Goal: Feedback & Contribution: Contribute content

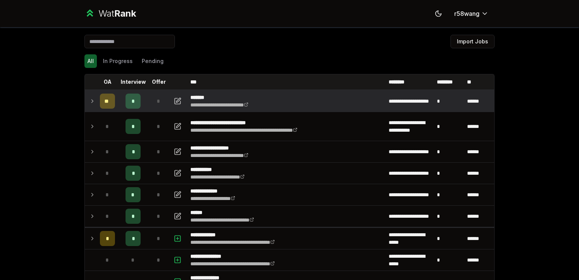
click at [151, 100] on div "*" at bounding box center [158, 100] width 15 height 15
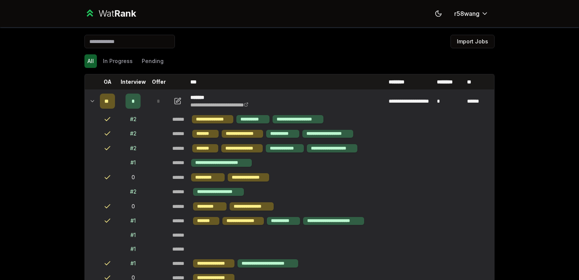
click at [152, 99] on div "*" at bounding box center [158, 100] width 15 height 15
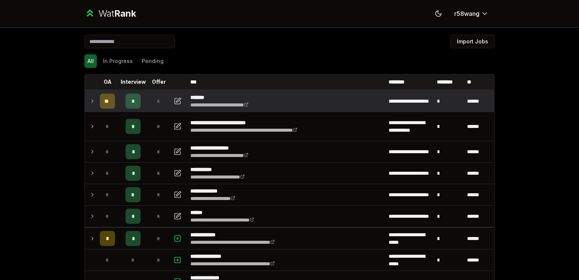
click at [152, 99] on div "*" at bounding box center [158, 100] width 15 height 15
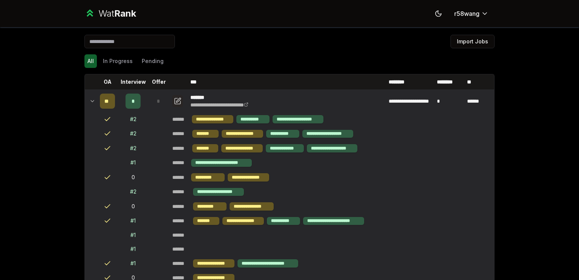
click at [174, 101] on icon "button" at bounding box center [178, 100] width 8 height 9
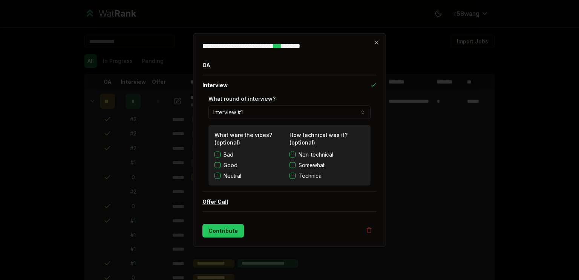
click at [253, 197] on button "Offer Call" at bounding box center [289, 202] width 174 height 20
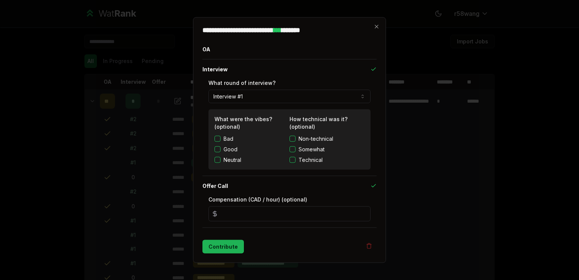
click at [228, 247] on button "Contribute" at bounding box center [222, 247] width 41 height 14
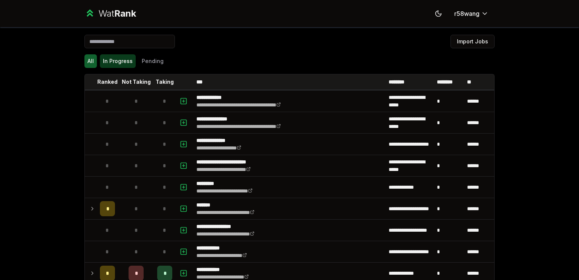
click at [130, 61] on button "In Progress" at bounding box center [118, 61] width 36 height 14
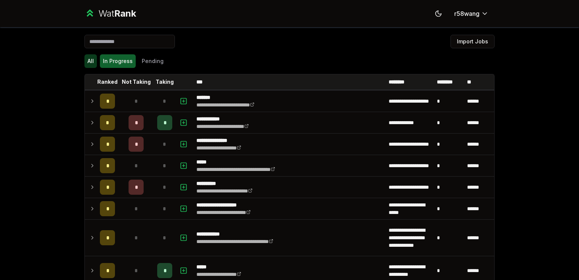
click at [88, 61] on button "All" at bounding box center [90, 61] width 12 height 14
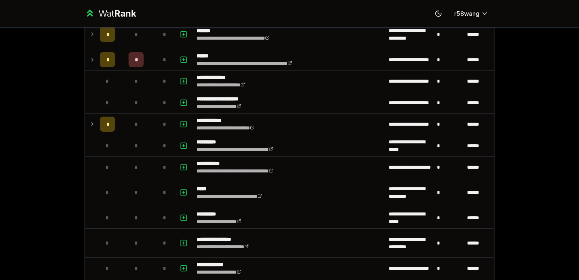
scroll to position [791, 0]
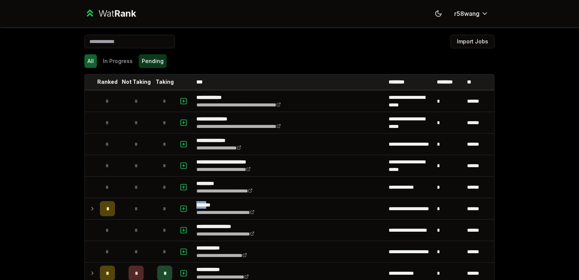
click at [148, 58] on button "Pending" at bounding box center [153, 61] width 28 height 14
